Goal: Information Seeking & Learning: Learn about a topic

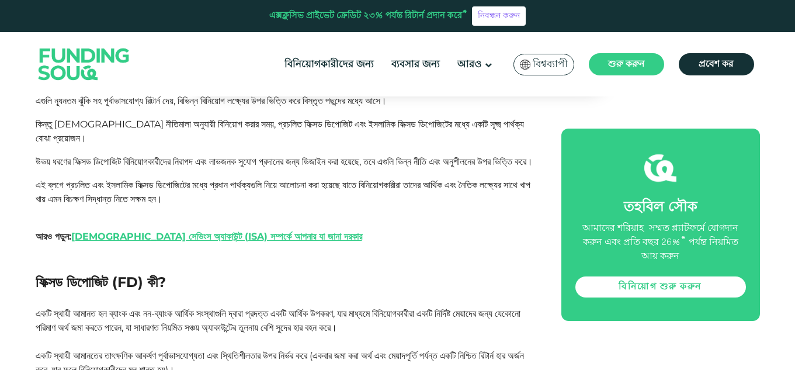
scroll to position [647, 0]
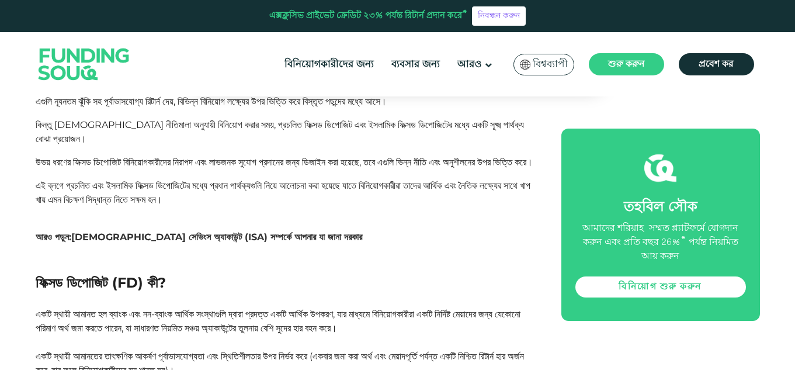
click at [174, 242] on font "[DEMOGRAPHIC_DATA] সেভিংস অ্যাকাউন্ট (ISA) সম্পর্কে আপনার যা জানা দরকার" at bounding box center [216, 236] width 291 height 11
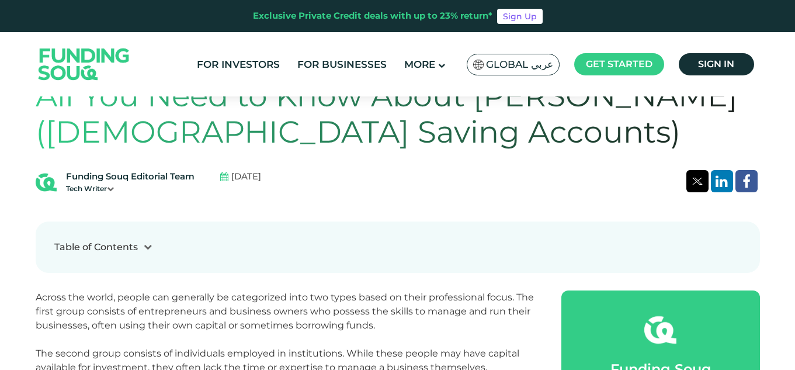
scroll to position [314, 0]
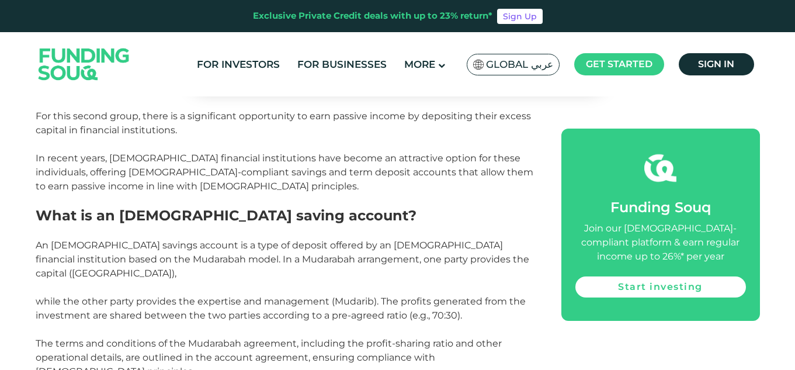
scroll to position [587, 0]
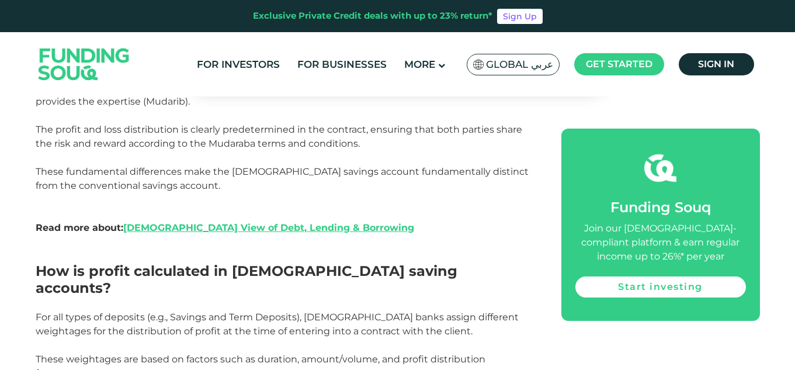
scroll to position [1331, 0]
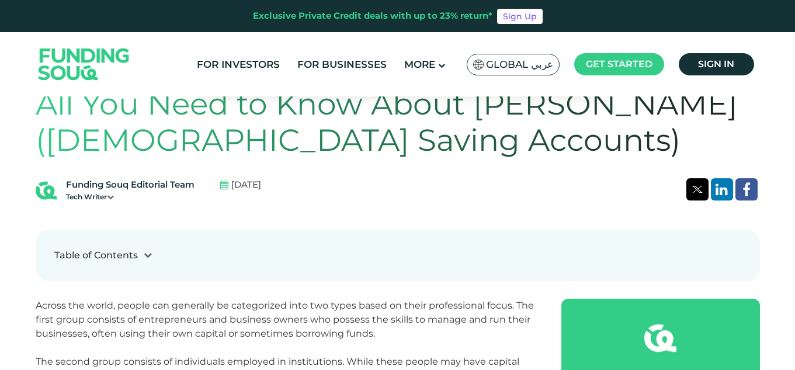
scroll to position [421, 0]
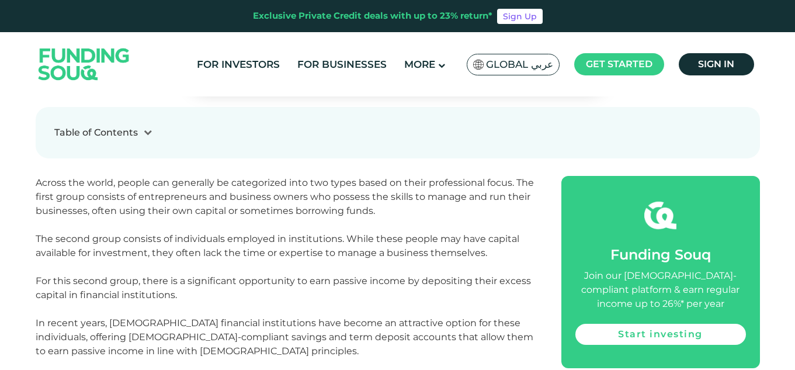
drag, startPoint x: 0, startPoint y: 1, endPoint x: 351, endPoint y: 88, distance: 361.1
click at [351, 88] on div "For Investors For Businesses More About Us Global عربي" at bounding box center [398, 64] width 724 height 64
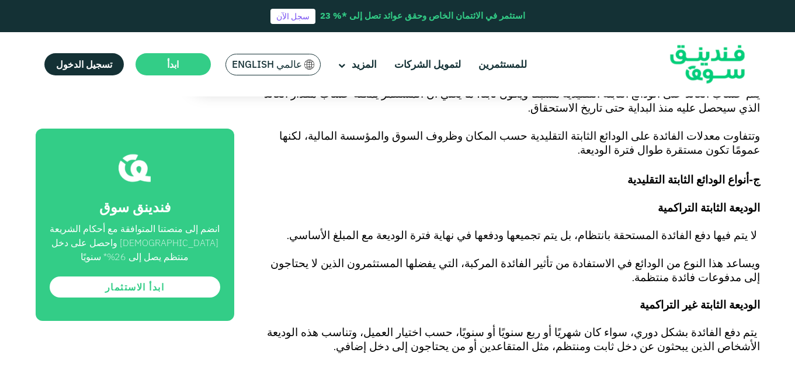
scroll to position [1344, 0]
